Goal: Navigation & Orientation: Find specific page/section

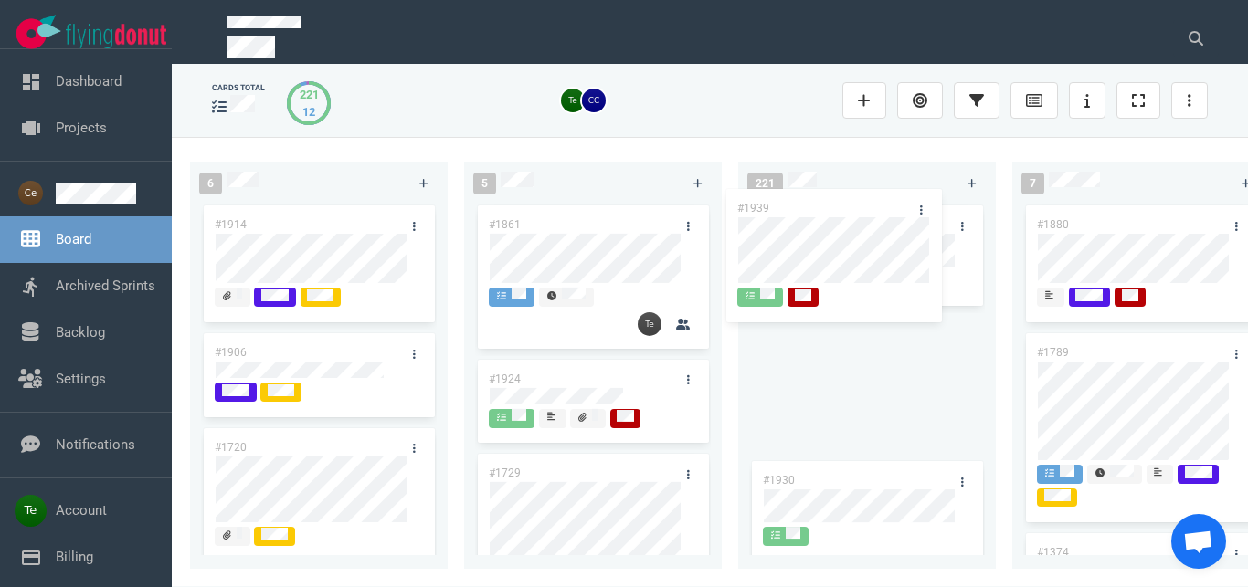
drag, startPoint x: 586, startPoint y: 226, endPoint x: 834, endPoint y: 209, distance: 249.0
click at [711, 209] on div "#1939" at bounding box center [593, 274] width 236 height 144
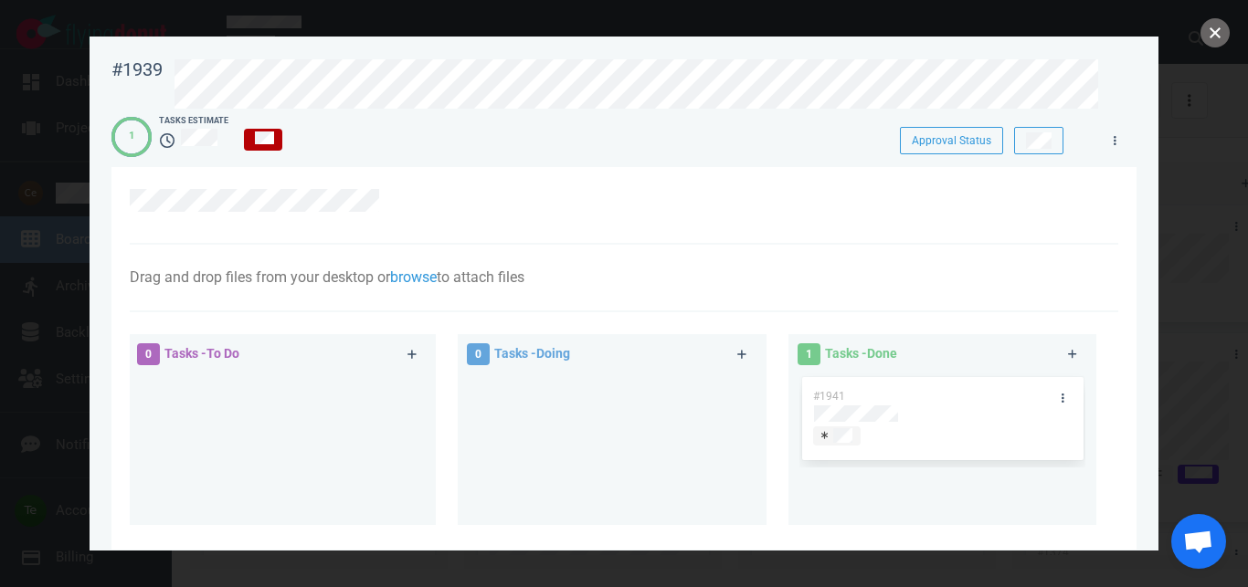
drag, startPoint x: 1210, startPoint y: 36, endPoint x: 1037, endPoint y: 156, distance: 211.3
click at [1209, 36] on button "close" at bounding box center [1214, 32] width 29 height 29
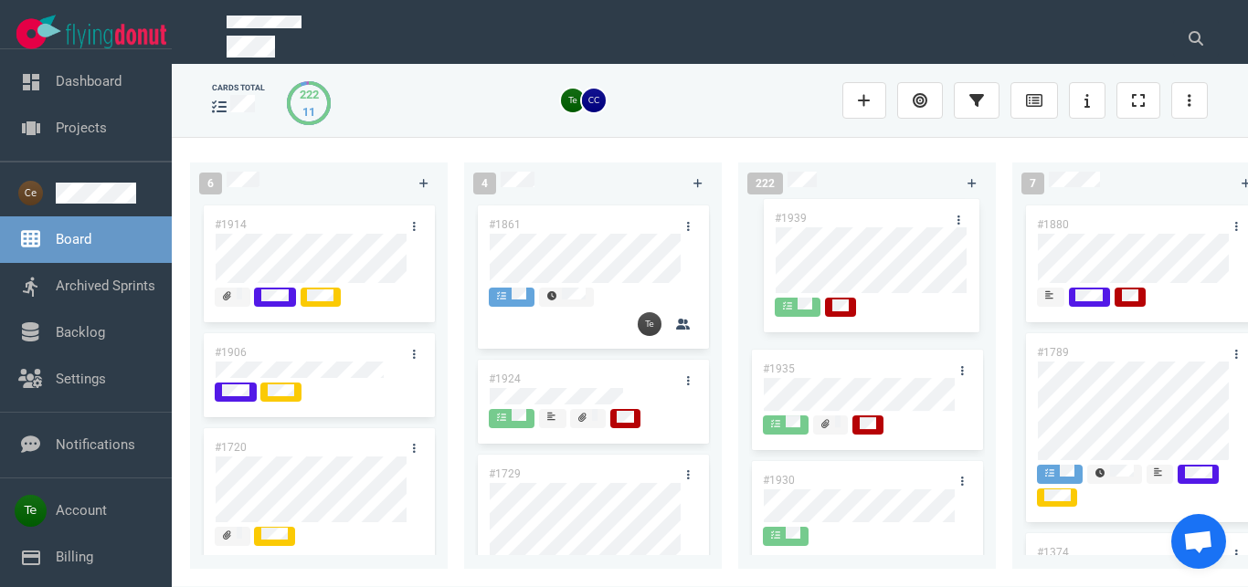
drag, startPoint x: 838, startPoint y: 334, endPoint x: 850, endPoint y: 224, distance: 111.3
click at [850, 313] on div "#1939" at bounding box center [867, 385] width 236 height 144
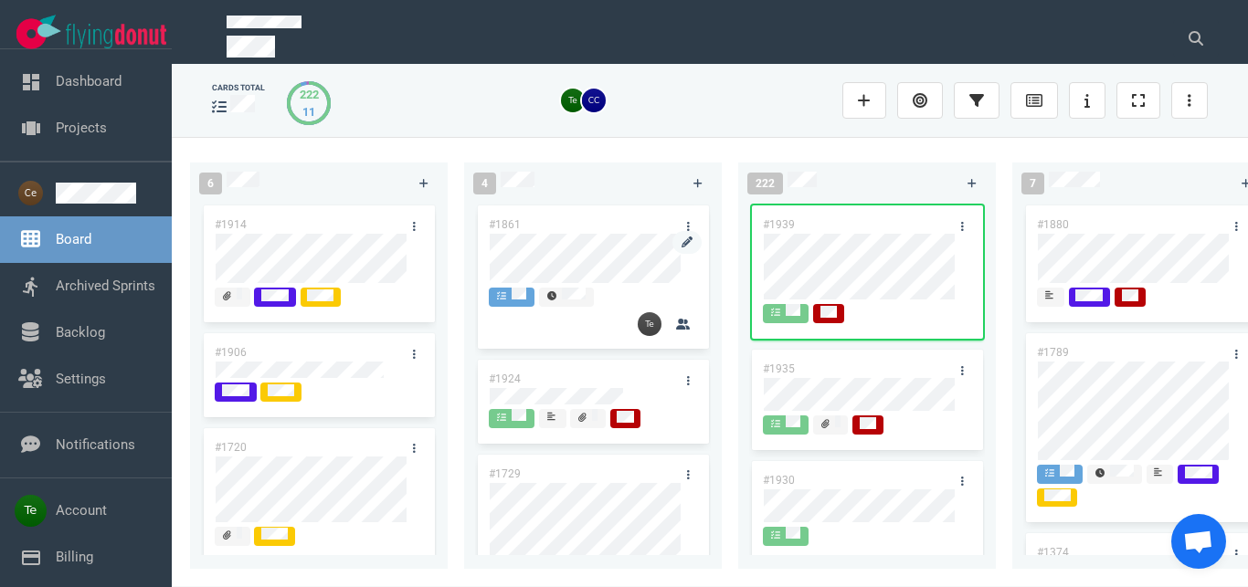
scroll to position [208, 0]
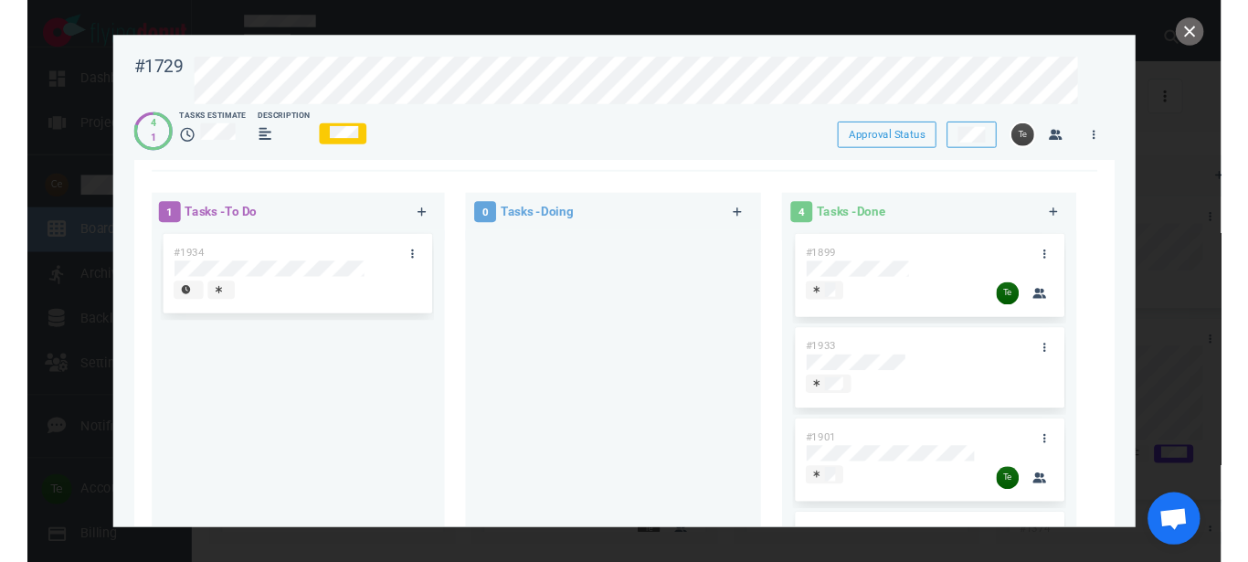
scroll to position [729, 0]
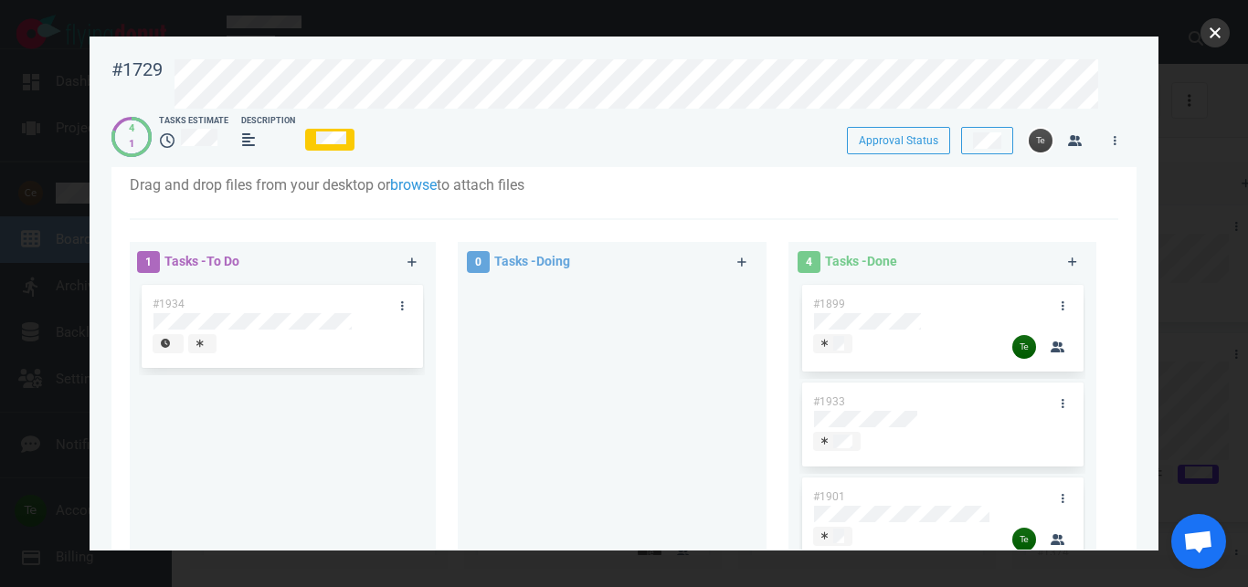
click at [1208, 37] on button "close" at bounding box center [1214, 32] width 29 height 29
